Goal: Navigation & Orientation: Find specific page/section

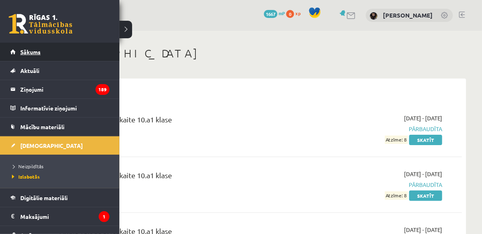
click at [32, 54] on span "Sākums" at bounding box center [30, 51] width 20 height 7
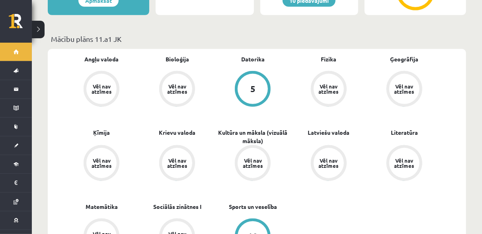
scroll to position [210, 0]
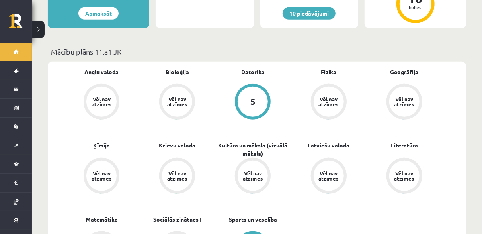
drag, startPoint x: 481, startPoint y: 57, endPoint x: 484, endPoint y: 63, distance: 6.6
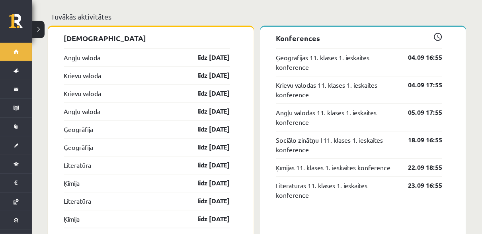
scroll to position [710, 0]
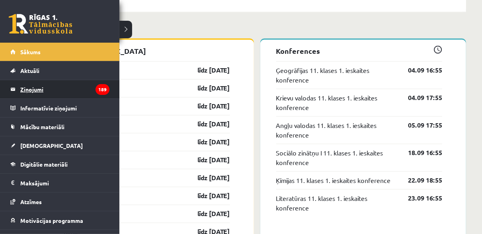
click at [50, 94] on legend "Ziņojumi 189" at bounding box center [64, 89] width 89 height 18
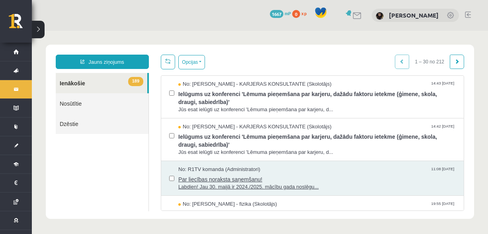
click at [244, 174] on span "Par liecības noraksta saņemšanu!" at bounding box center [317, 178] width 278 height 10
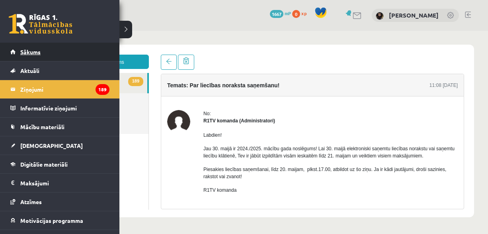
click at [22, 49] on span "Sākums" at bounding box center [30, 51] width 20 height 7
